Goal: Transaction & Acquisition: Subscribe to service/newsletter

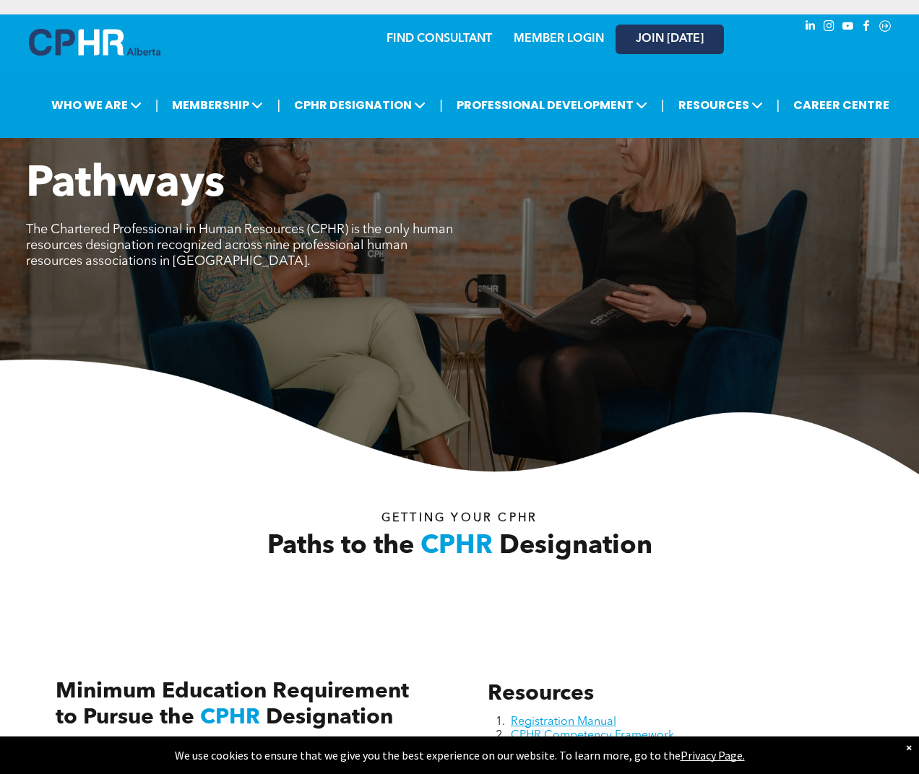
click at [664, 47] on link "JOIN [DATE]" at bounding box center [669, 40] width 108 height 30
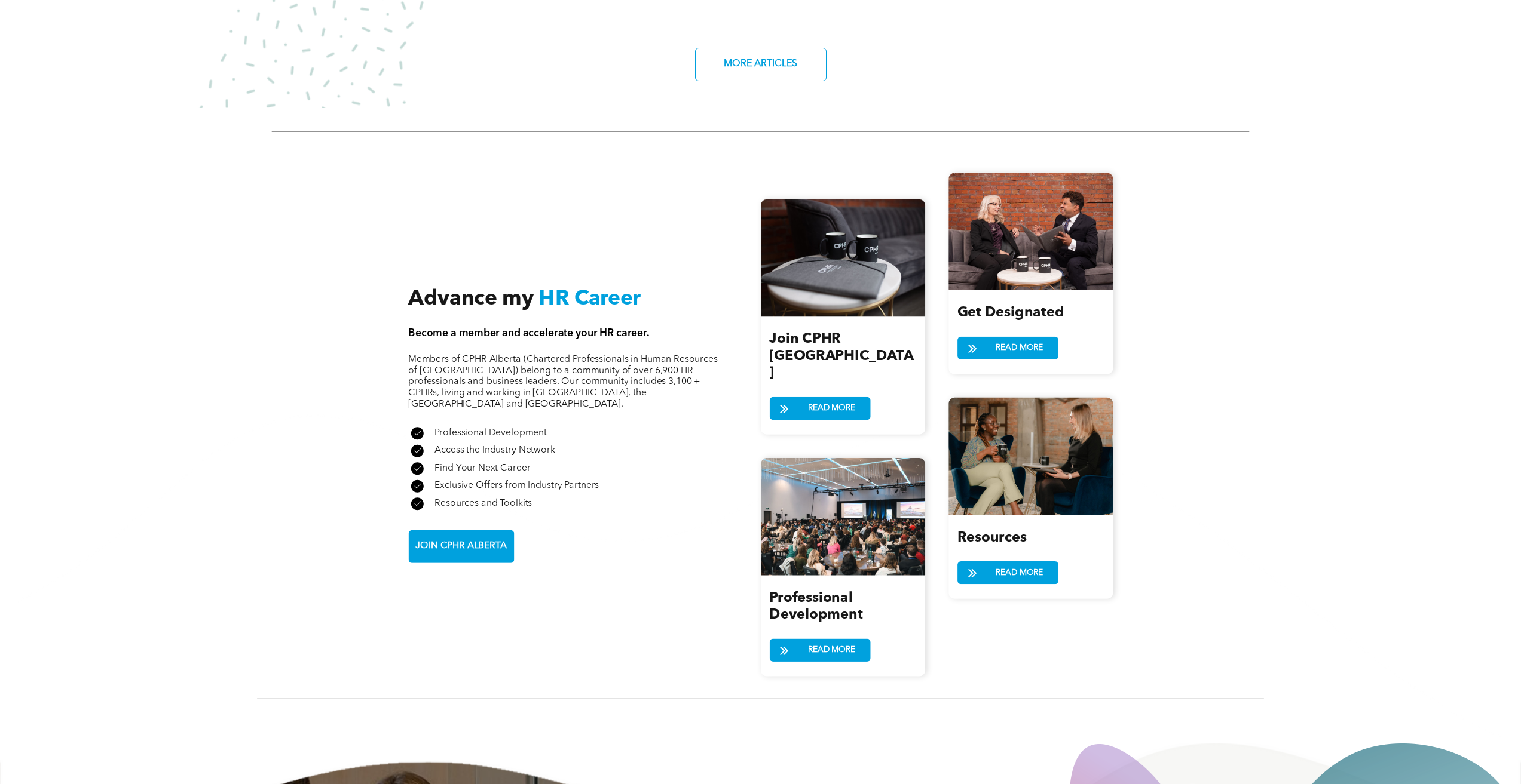
scroll to position [1314, 0]
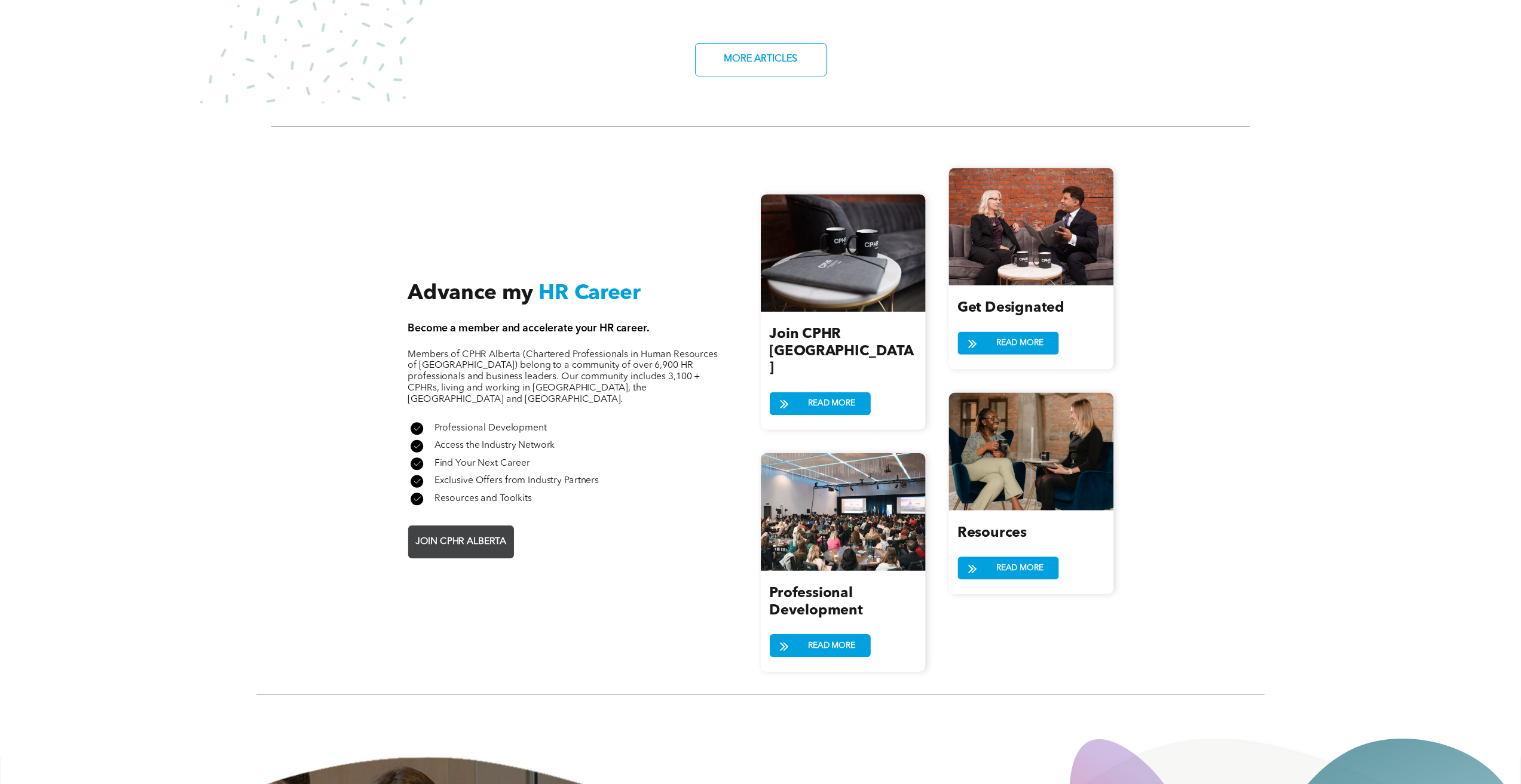
click at [472, 530] on span "JOIN CPHR ALBERTA" at bounding box center [461, 541] width 99 height 22
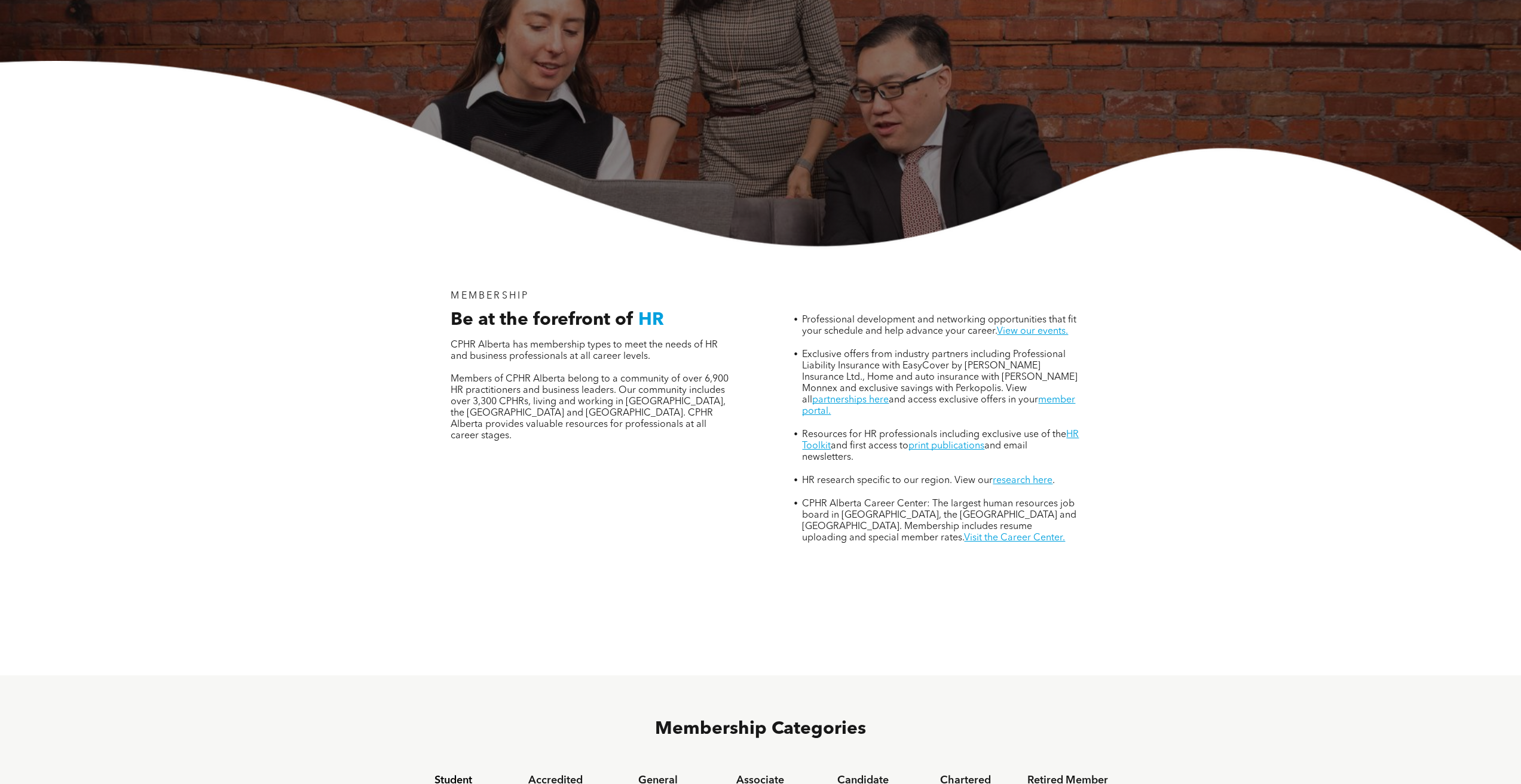
scroll to position [299, 0]
